Goal: Check status

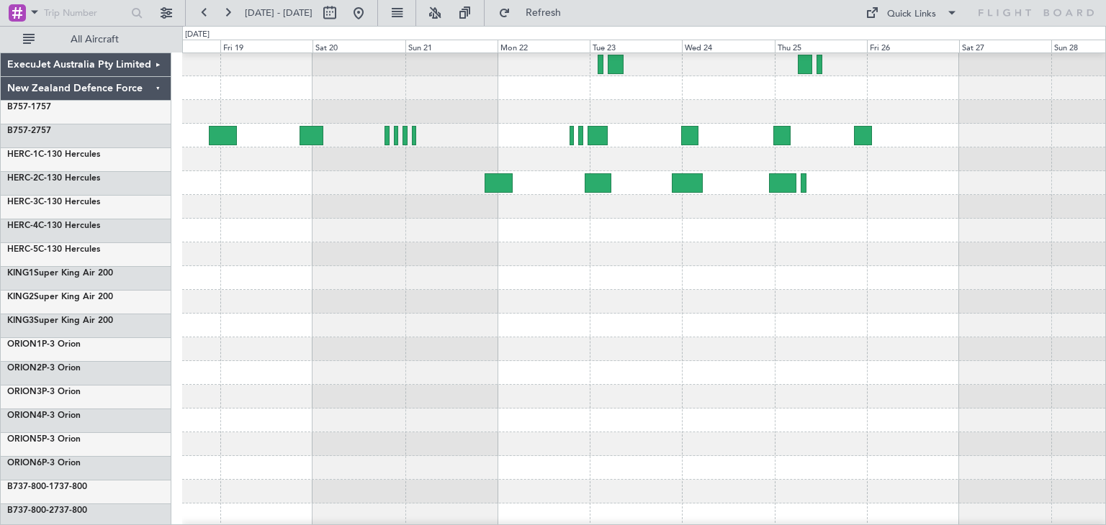
scroll to position [121, 0]
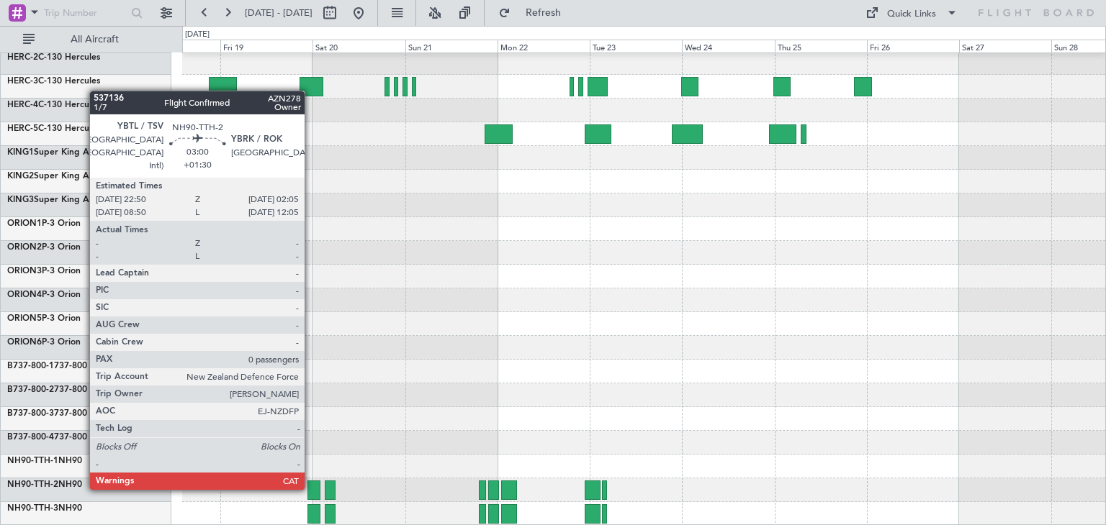
click at [311, 487] on div at bounding box center [313, 490] width 13 height 19
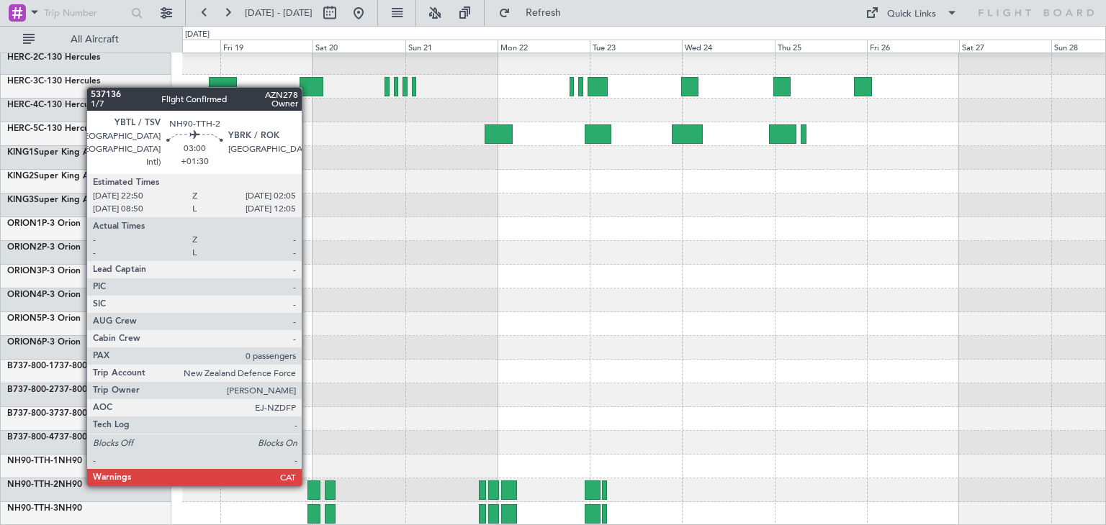
click at [308, 484] on div at bounding box center [313, 490] width 13 height 19
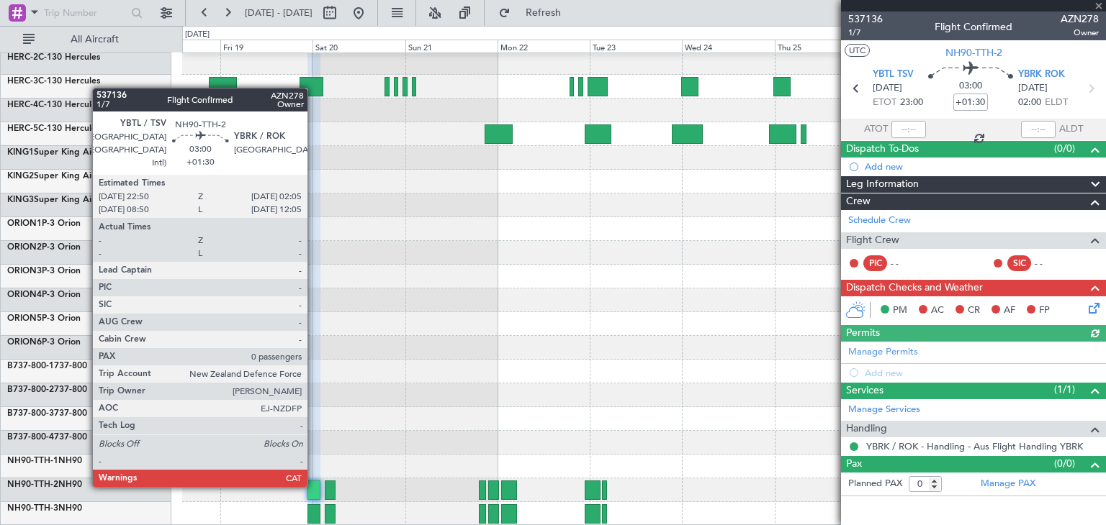
click at [314, 484] on div at bounding box center [313, 490] width 13 height 19
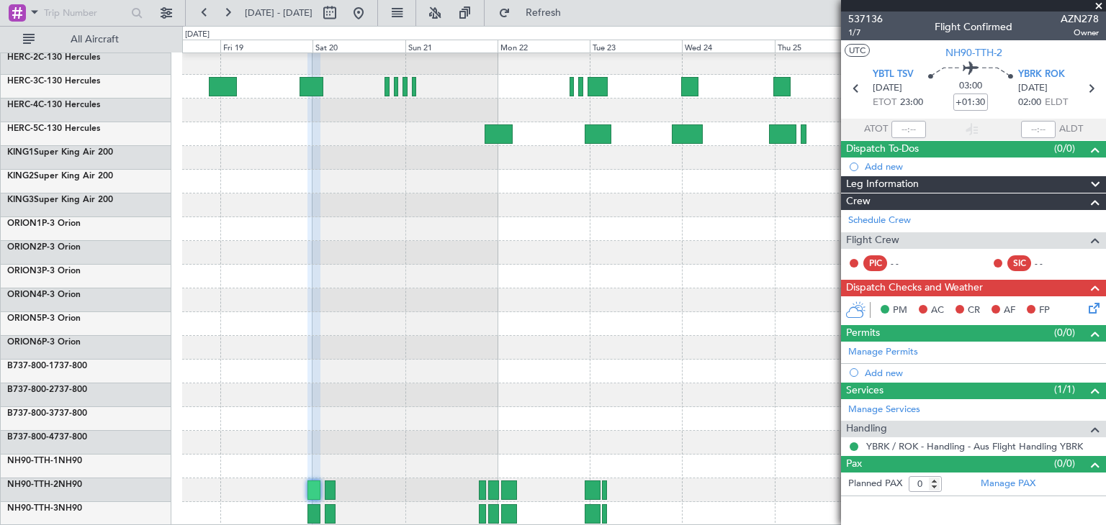
click at [1096, 4] on span at bounding box center [1098, 6] width 14 height 13
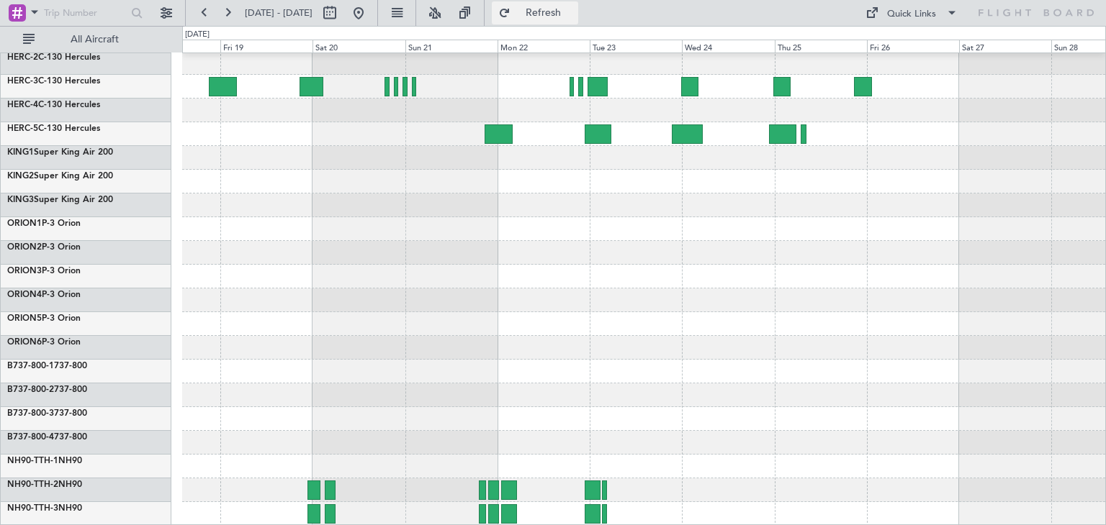
click at [574, 17] on span "Refresh" at bounding box center [543, 13] width 60 height 10
click at [570, 12] on span "Refresh" at bounding box center [543, 13] width 60 height 10
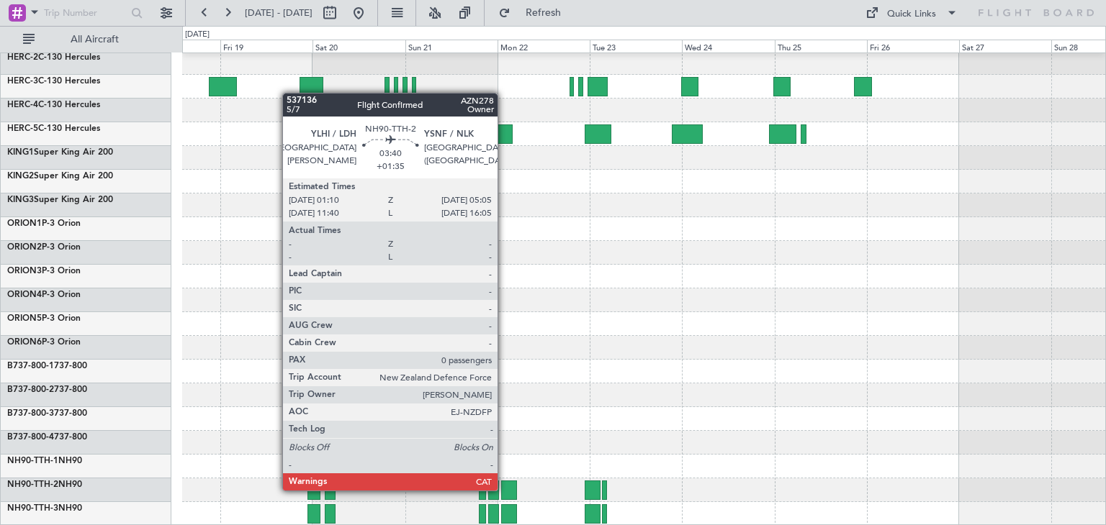
click at [504, 489] on div at bounding box center [508, 490] width 15 height 19
